Goal: Use online tool/utility: Utilize a website feature to perform a specific function

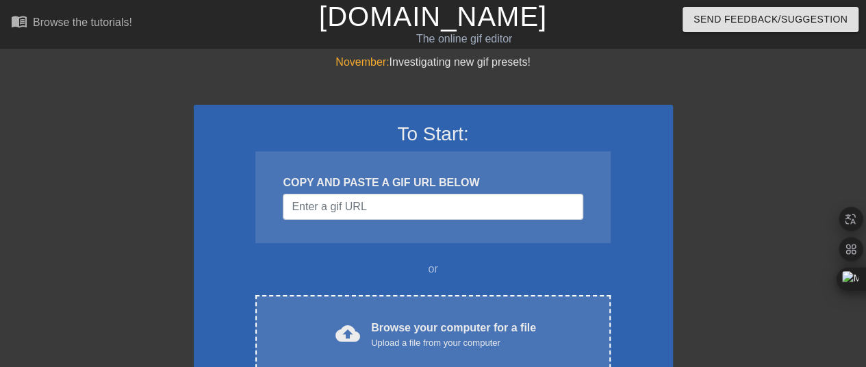
click at [452, 30] on link "[DOMAIN_NAME]" at bounding box center [433, 16] width 228 height 30
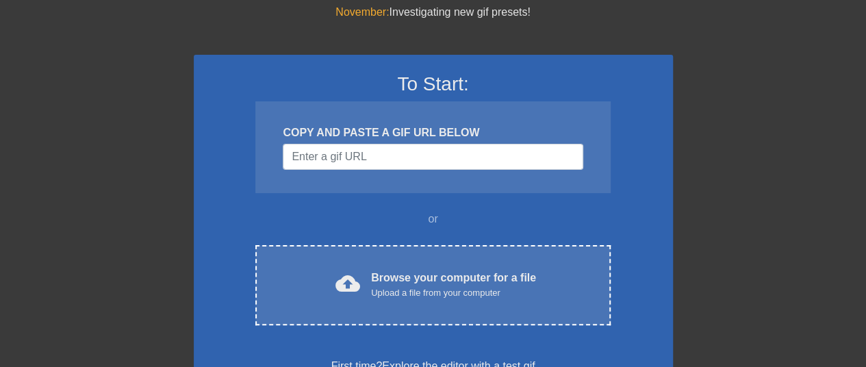
scroll to position [137, 0]
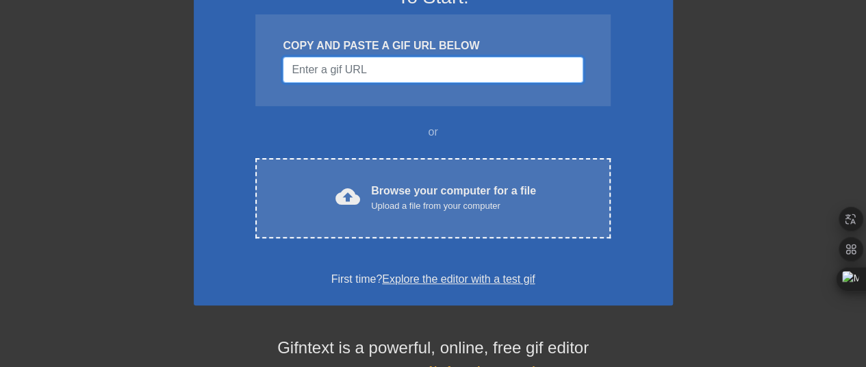
click at [498, 75] on input "Username" at bounding box center [433, 70] width 300 height 26
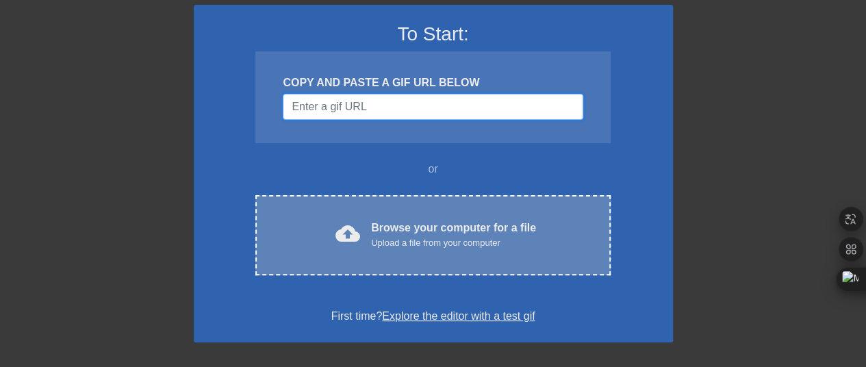
scroll to position [68, 0]
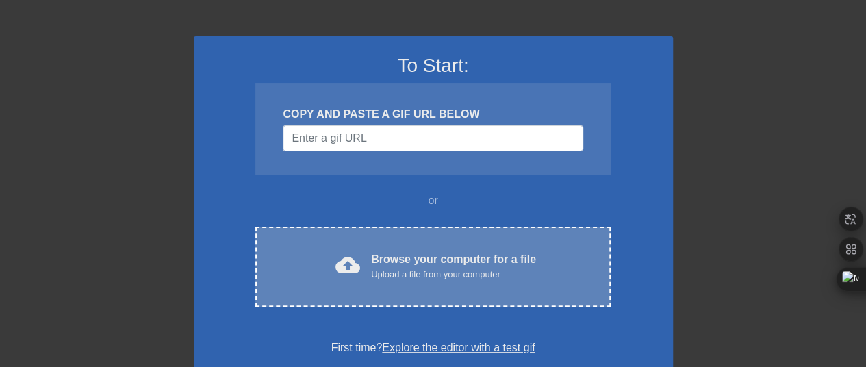
click at [528, 294] on div "cloud_upload Browse your computer for a file Upload a file from your computer C…" at bounding box center [432, 267] width 355 height 80
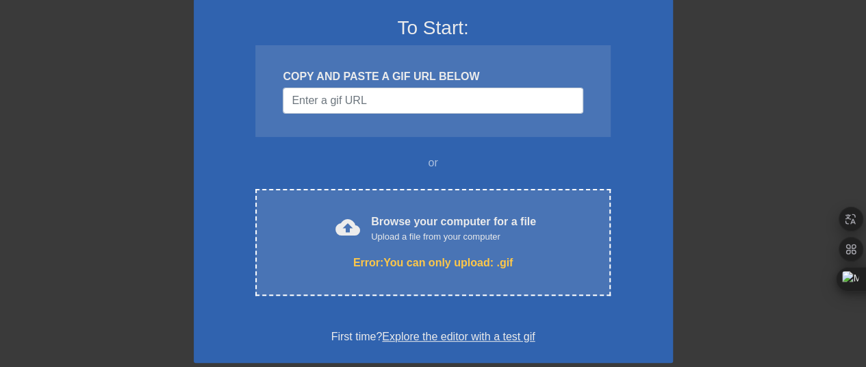
scroll to position [137, 0]
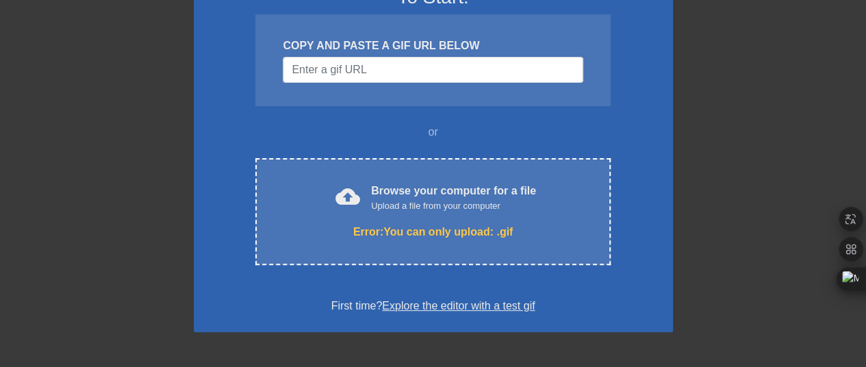
click at [469, 309] on link "Explore the editor with a test gif" at bounding box center [458, 306] width 153 height 12
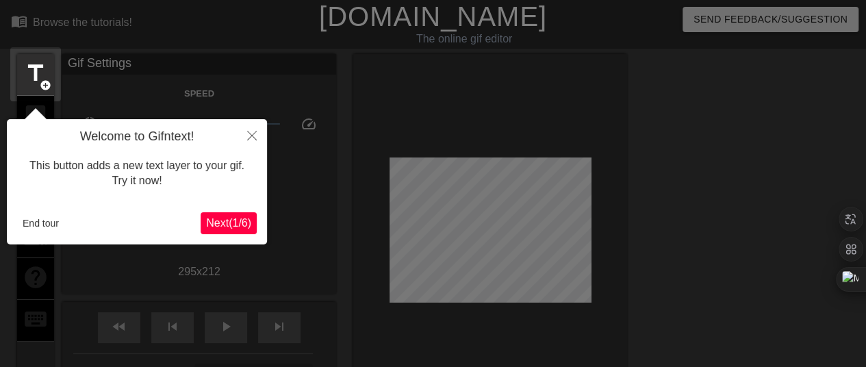
scroll to position [34, 0]
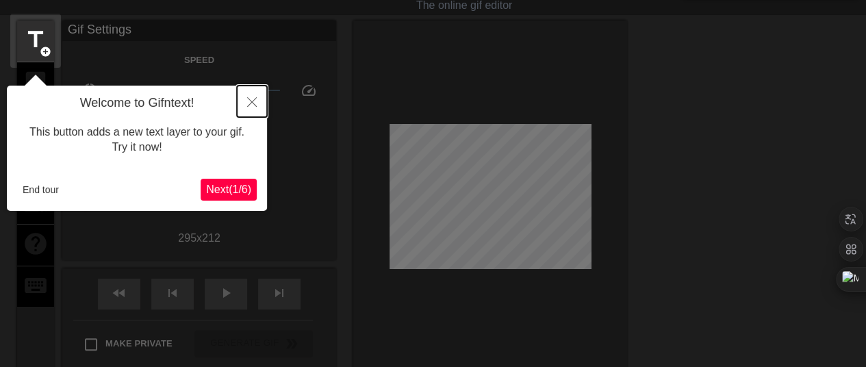
click at [257, 104] on button "Close" at bounding box center [252, 101] width 30 height 31
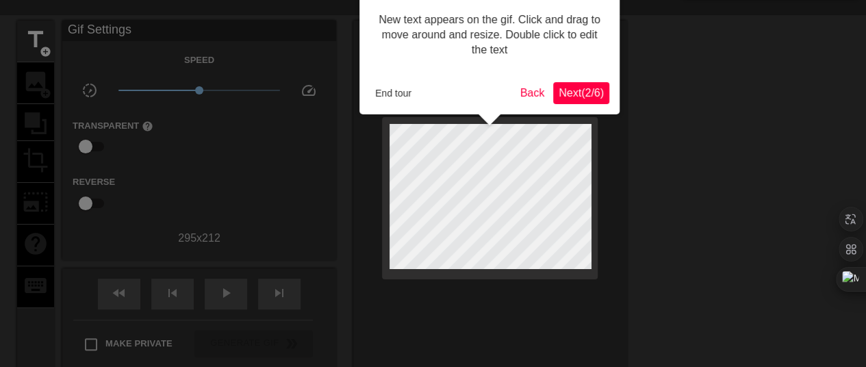
scroll to position [0, 0]
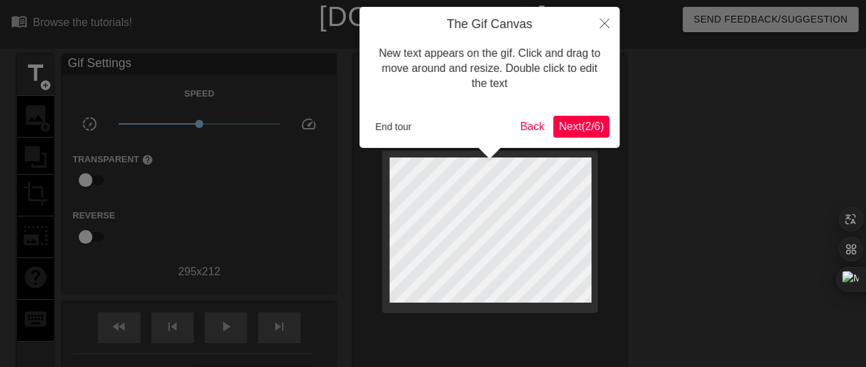
click at [583, 131] on span "Next ( 2 / 6 )" at bounding box center [580, 126] width 45 height 12
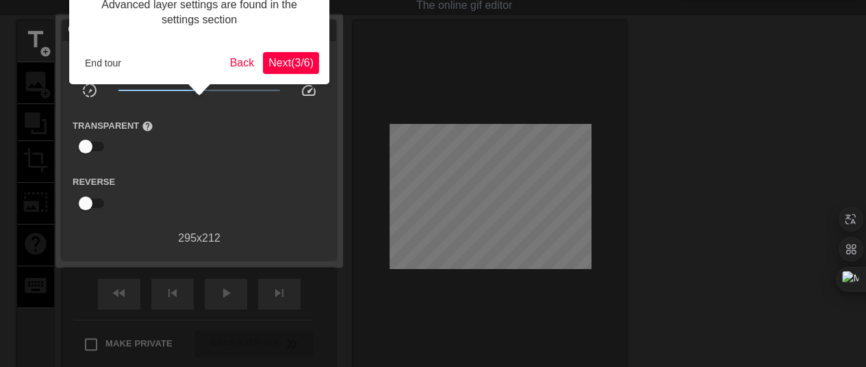
click at [279, 68] on span "Next ( 3 / 6 )" at bounding box center [290, 63] width 45 height 12
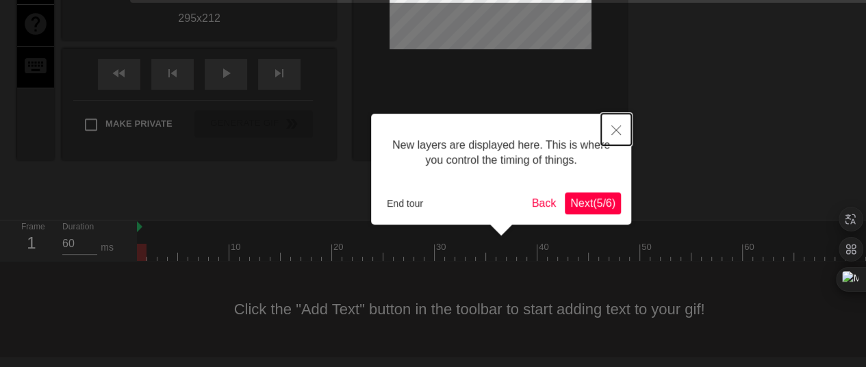
click at [615, 128] on icon "Close" at bounding box center [616, 130] width 10 height 10
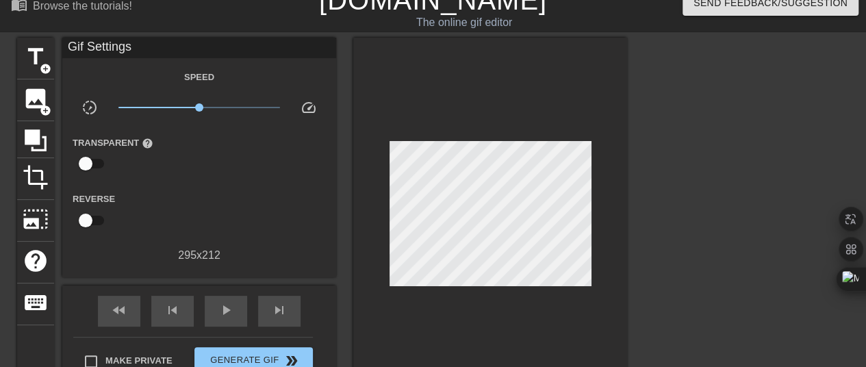
scroll to position [0, 0]
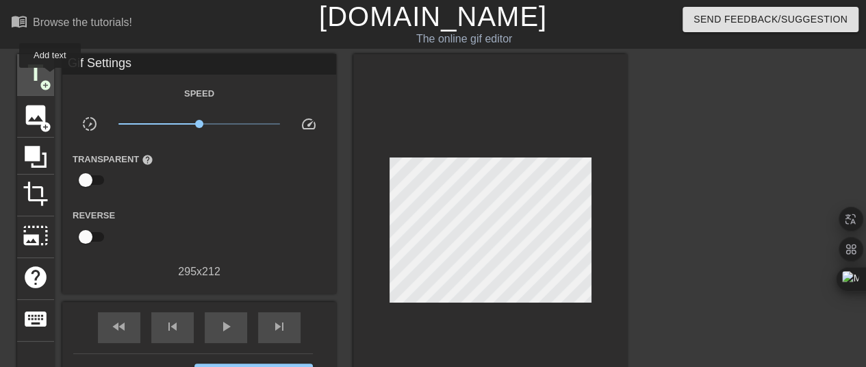
click at [50, 77] on div "title add_circle" at bounding box center [35, 75] width 37 height 42
